Goal: Transaction & Acquisition: Obtain resource

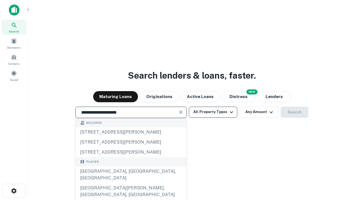
click at [131, 184] on div "Santa Monica, CA, USA" at bounding box center [131, 175] width 111 height 17
click at [213, 112] on button "All Property Types" at bounding box center [213, 112] width 48 height 11
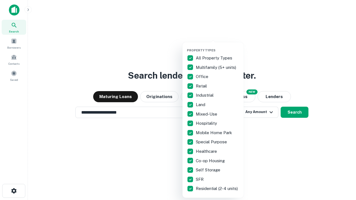
type input "**********"
click at [218, 47] on button "button" at bounding box center [217, 47] width 61 height 0
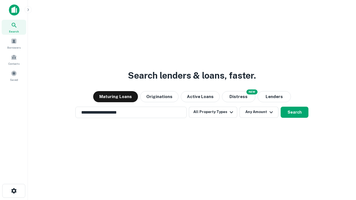
scroll to position [9, 0]
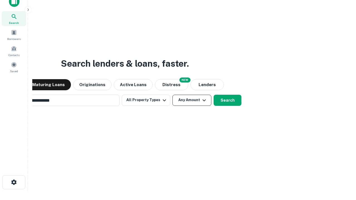
click at [173, 95] on button "Any Amount" at bounding box center [192, 100] width 39 height 11
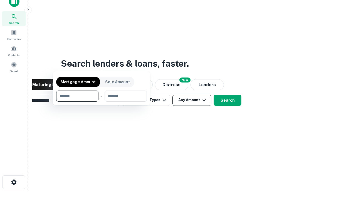
scroll to position [9, 0]
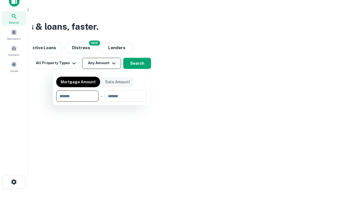
type input "*******"
click at [102, 102] on button "button" at bounding box center [101, 102] width 91 height 0
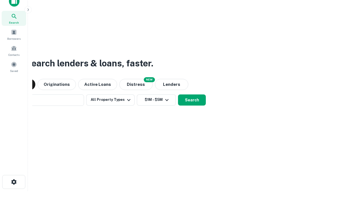
scroll to position [9, 0]
click at [178, 95] on button "Search" at bounding box center [192, 100] width 28 height 11
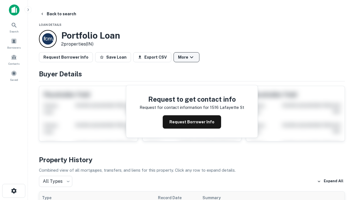
click at [187, 57] on button "More" at bounding box center [187, 57] width 26 height 10
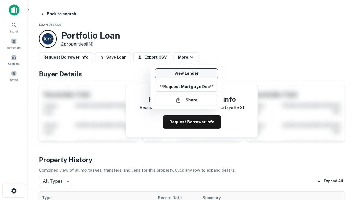
click at [187, 74] on link "View Lender" at bounding box center [186, 74] width 63 height 10
